Goal: Find specific fact

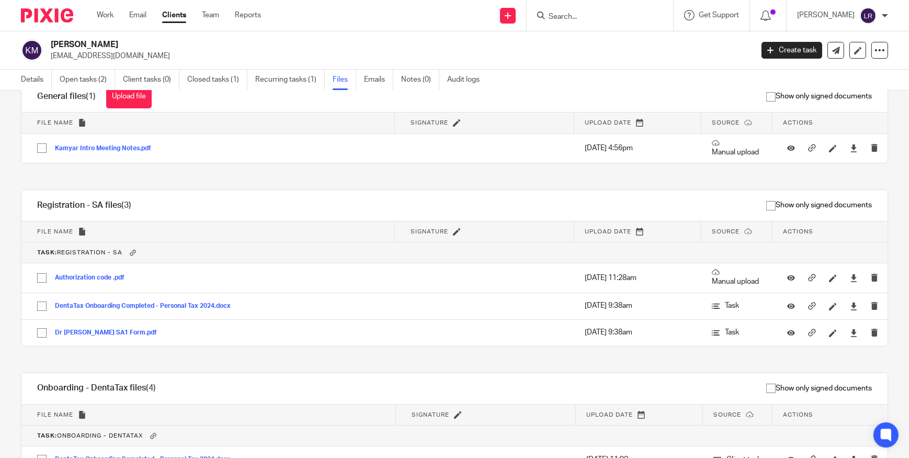
scroll to position [47, 0]
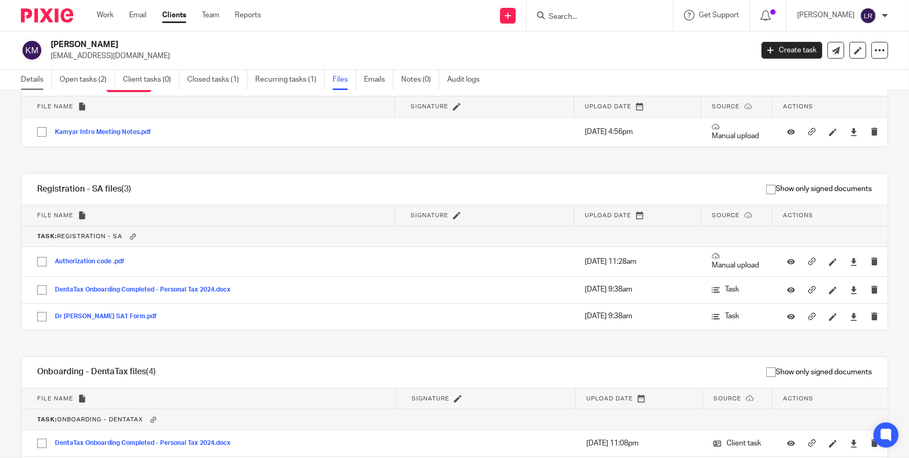
click at [42, 78] on link "Details" at bounding box center [36, 80] width 31 height 20
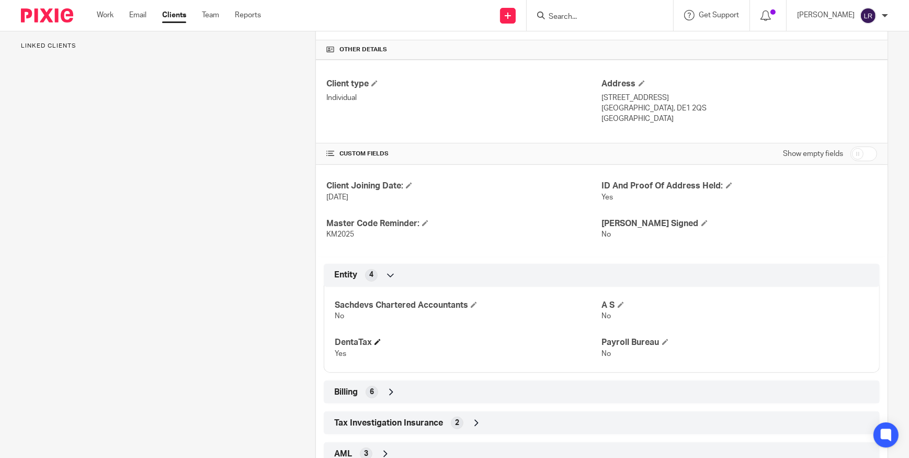
scroll to position [305, 0]
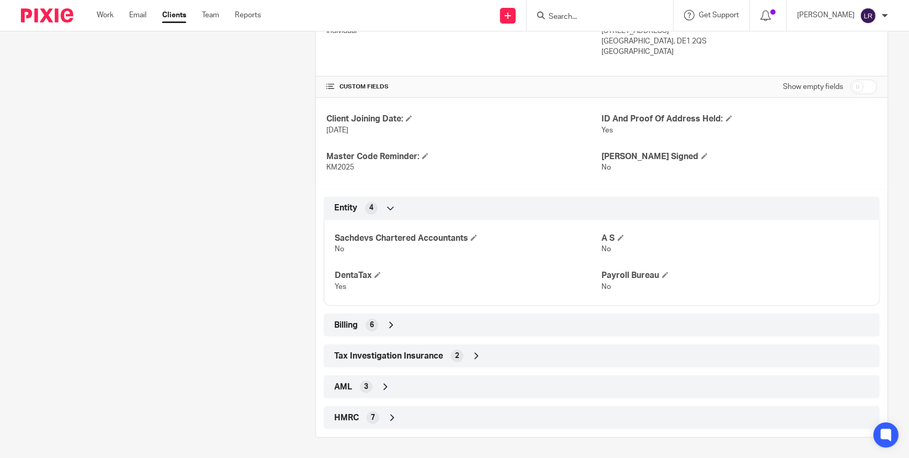
click at [460, 407] on div "HMRC 7" at bounding box center [602, 417] width 556 height 23
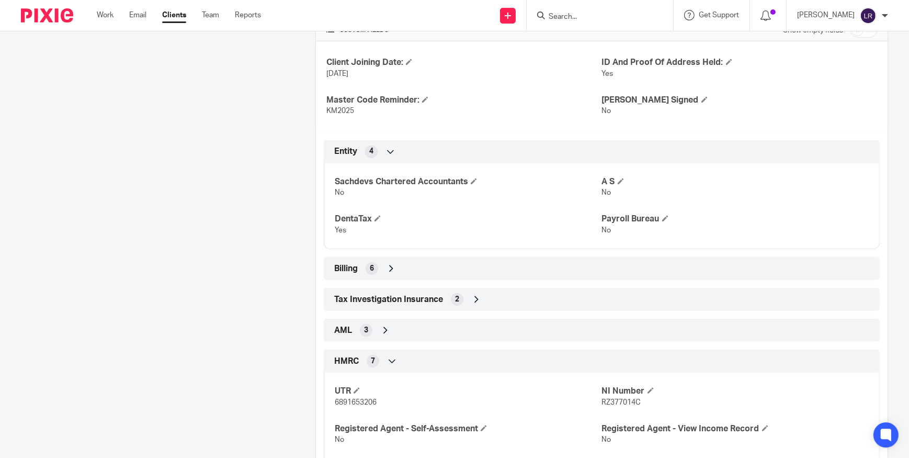
scroll to position [447, 0]
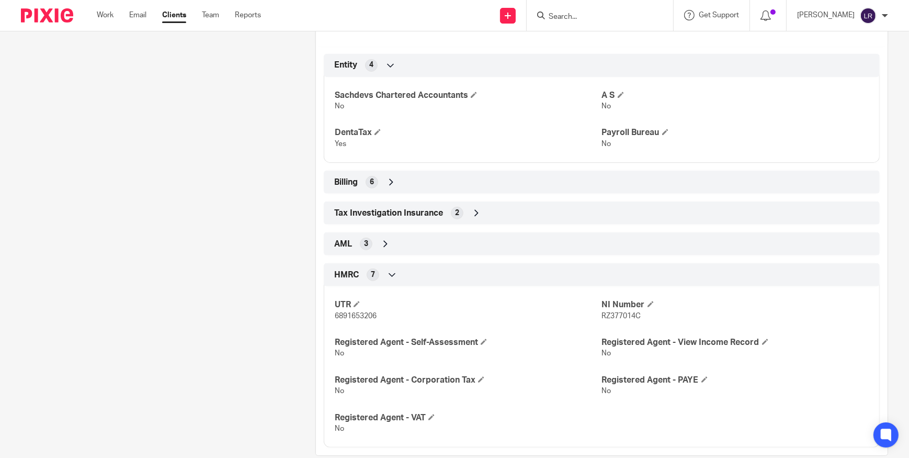
click at [612, 314] on span "RZ377014C" at bounding box center [621, 315] width 39 height 7
copy span "RZ377014C"
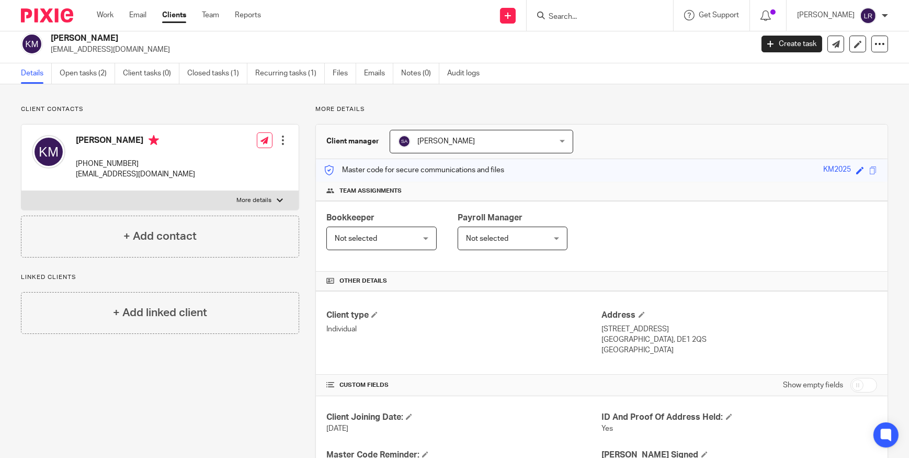
scroll to position [0, 0]
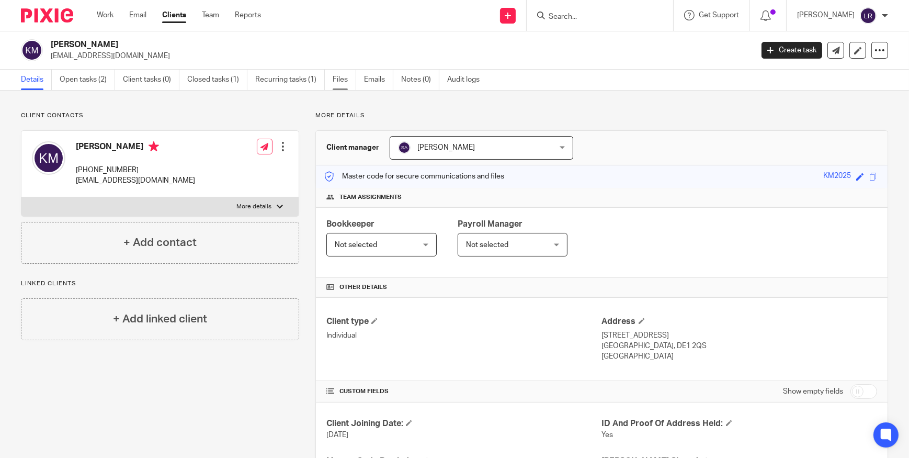
click at [348, 80] on link "Files" at bounding box center [345, 80] width 24 height 20
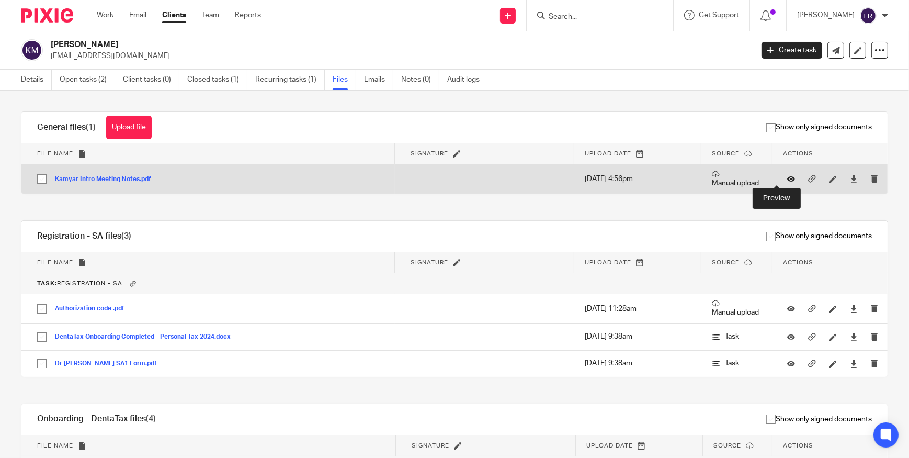
click at [787, 178] on icon at bounding box center [791, 179] width 8 height 8
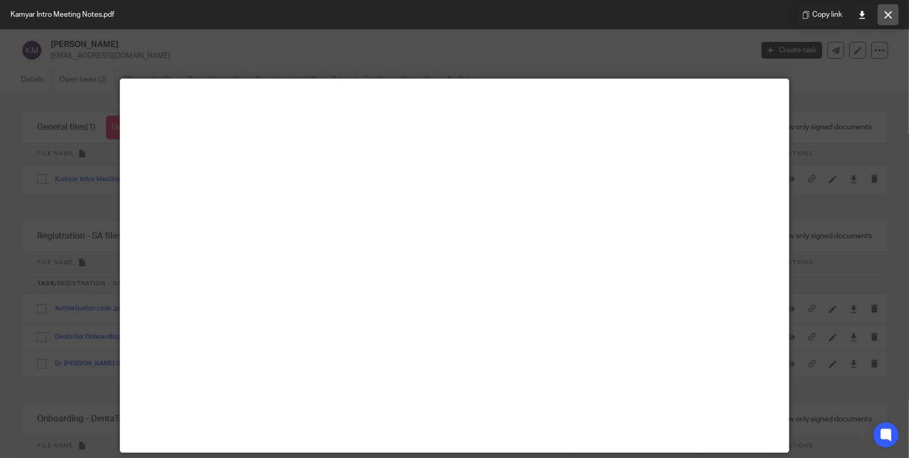
click at [892, 16] on icon at bounding box center [889, 15] width 8 height 8
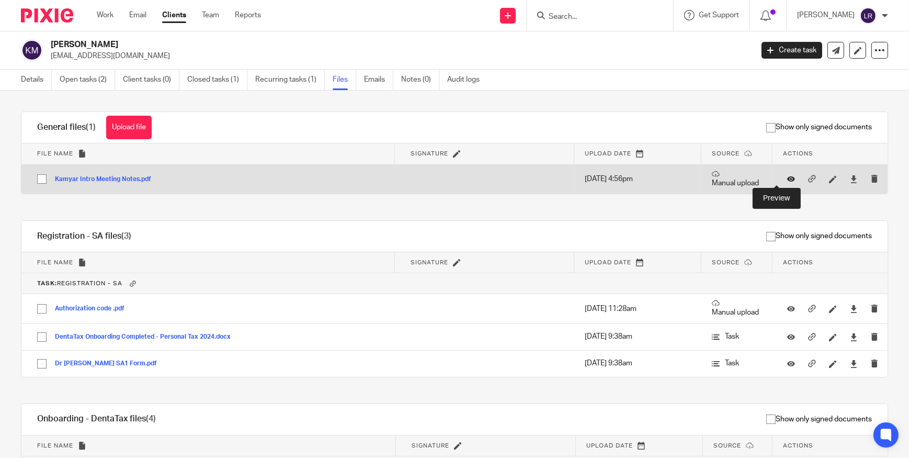
click at [787, 177] on icon at bounding box center [791, 179] width 8 height 8
